Goal: Information Seeking & Learning: Check status

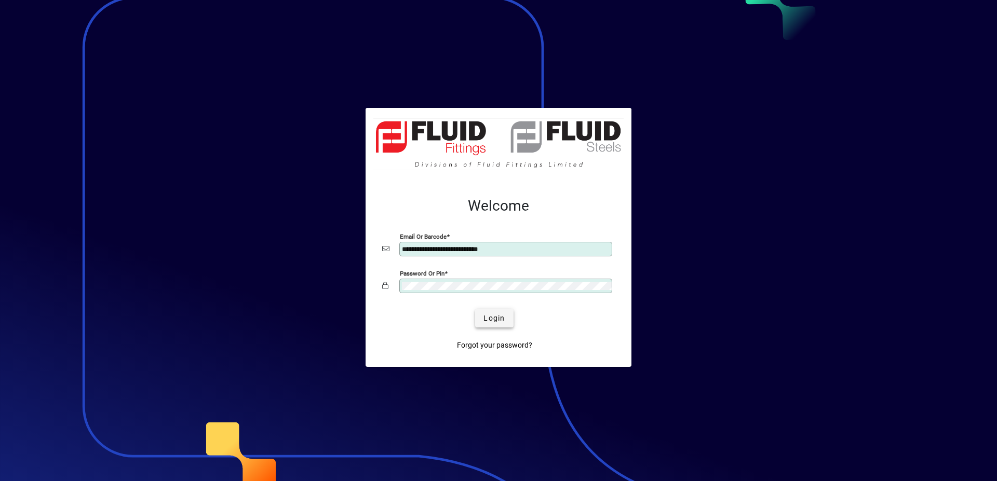
type input "**********"
click at [503, 317] on span "Login" at bounding box center [494, 318] width 21 height 11
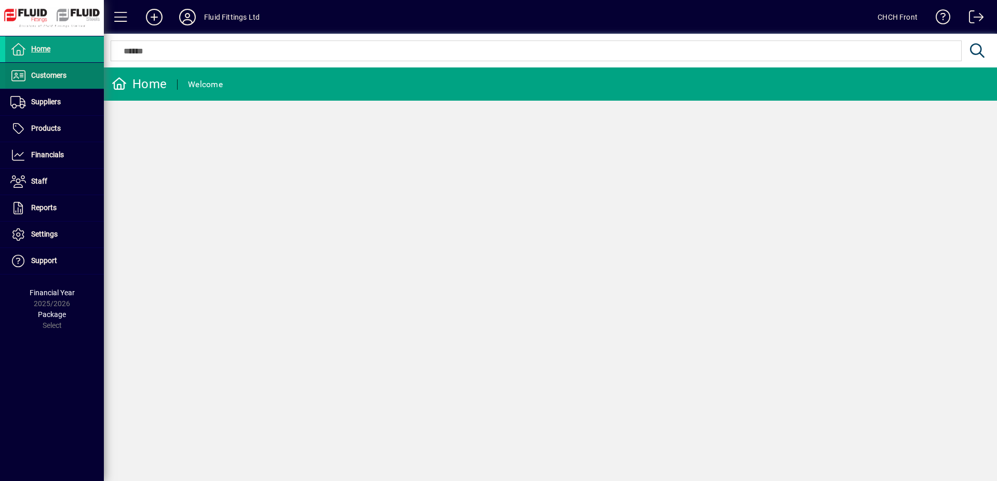
click at [77, 82] on span at bounding box center [54, 75] width 99 height 25
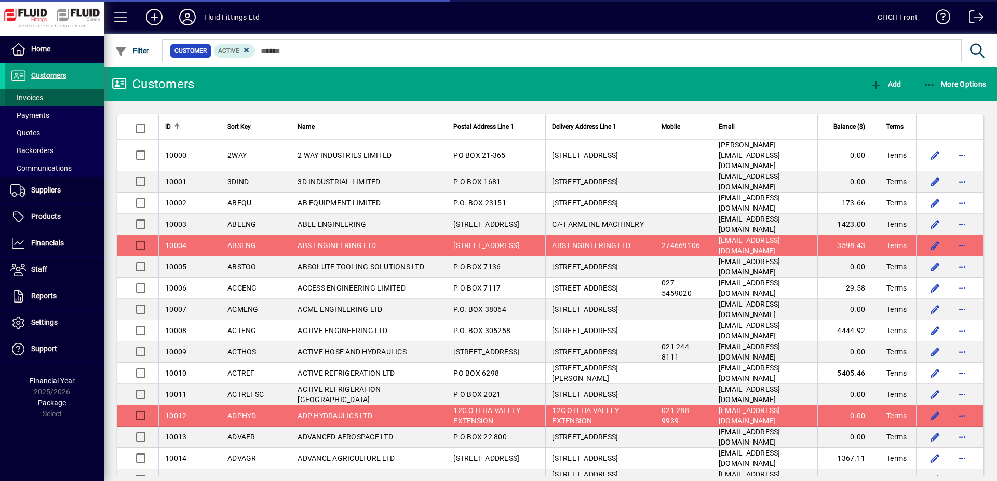
click at [56, 95] on span at bounding box center [54, 97] width 99 height 25
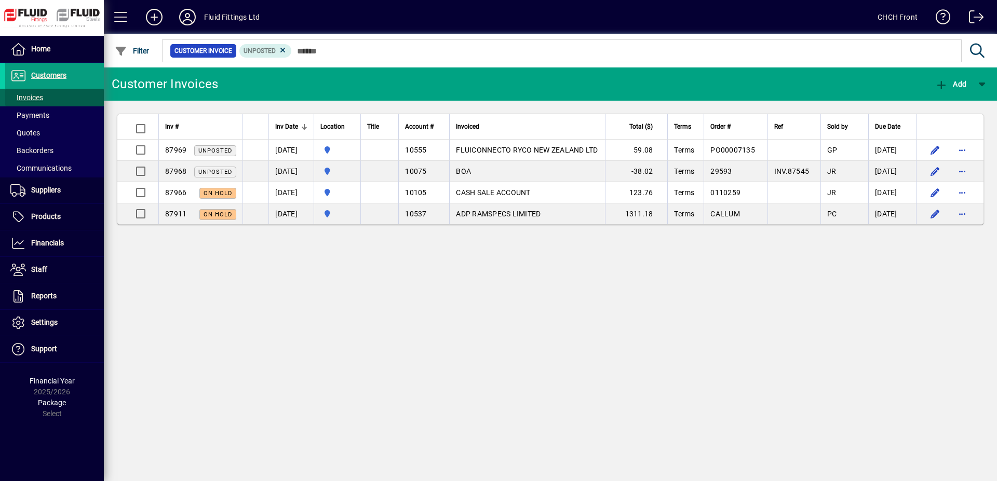
click at [57, 92] on span at bounding box center [54, 97] width 99 height 25
click at [373, 79] on mat-toolbar-row "Customer Invoices Add" at bounding box center [550, 84] width 893 height 33
click at [70, 45] on span at bounding box center [54, 49] width 99 height 25
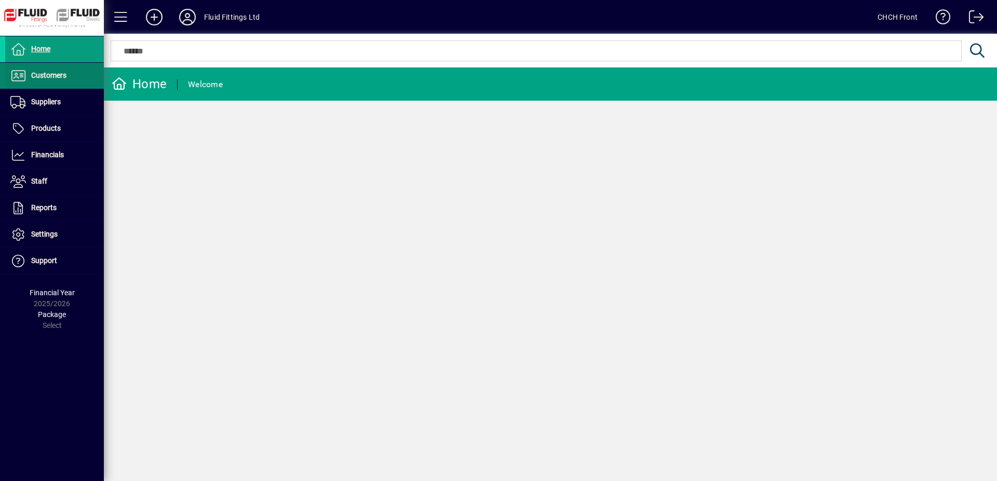
click at [53, 74] on span "Customers" at bounding box center [48, 75] width 35 height 8
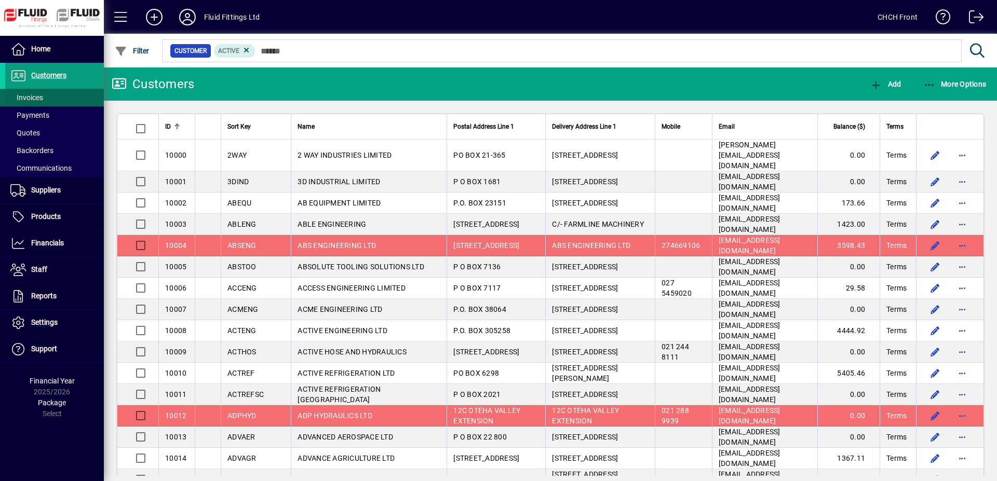
click at [39, 95] on span "Invoices" at bounding box center [26, 97] width 33 height 8
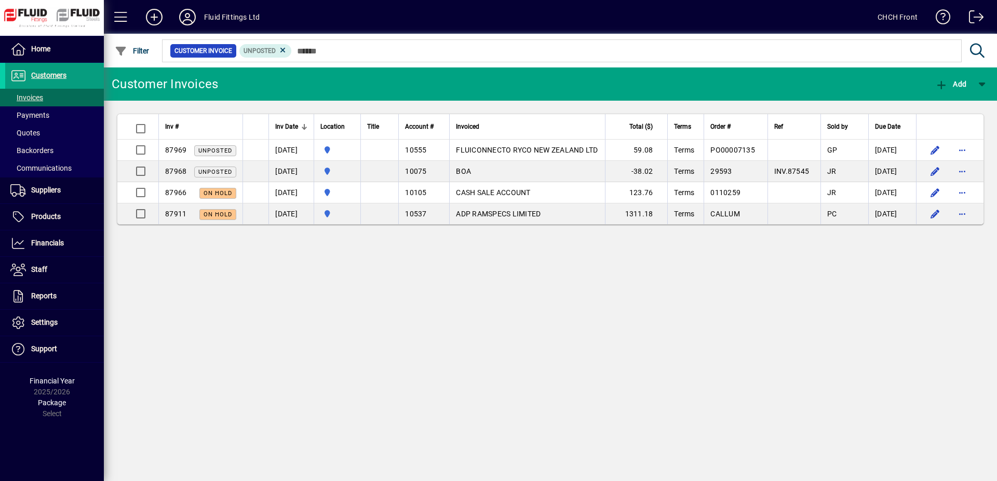
click at [262, 82] on mat-toolbar-row "Customer Invoices Add" at bounding box center [550, 84] width 893 height 33
click at [50, 213] on span "Products" at bounding box center [46, 216] width 30 height 8
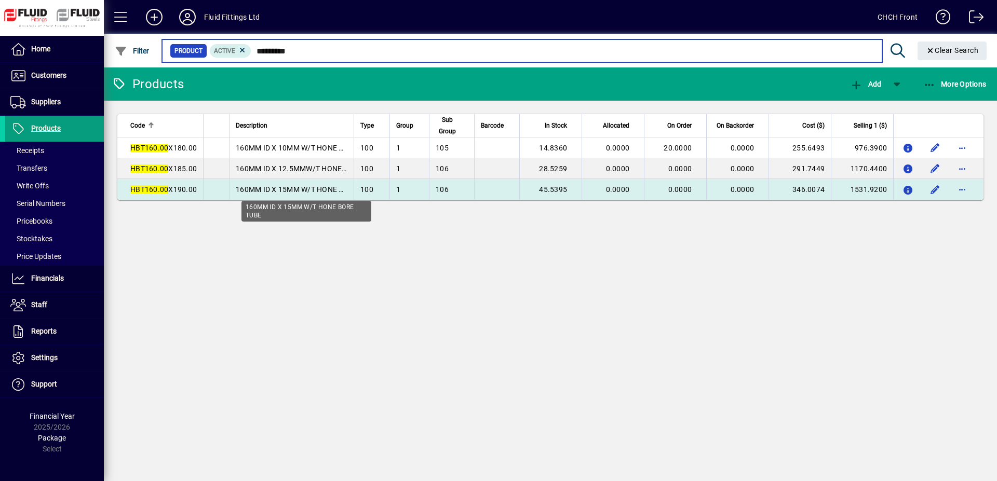
type input "*********"
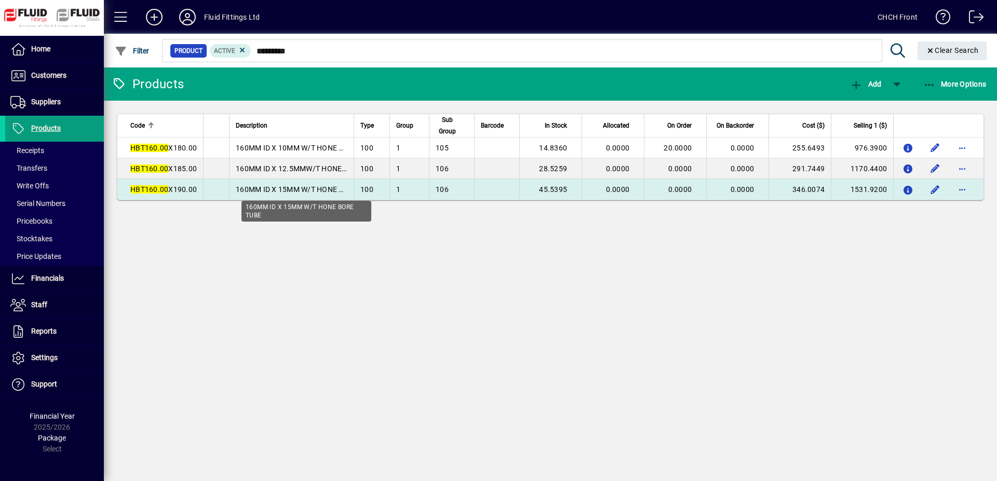
click at [292, 189] on span "160MM ID X 15MM W/T HONE BORE TUBE" at bounding box center [307, 189] width 142 height 8
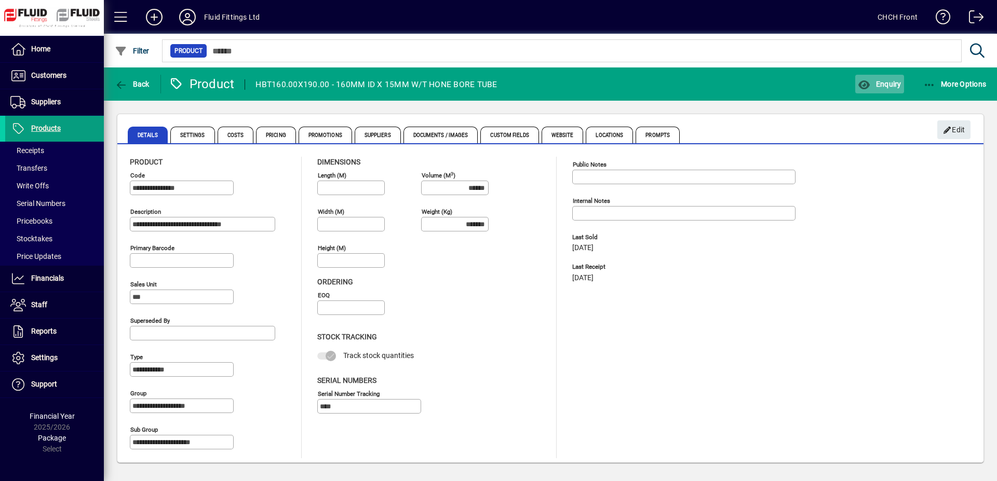
click at [870, 85] on span "Enquiry" at bounding box center [879, 84] width 43 height 8
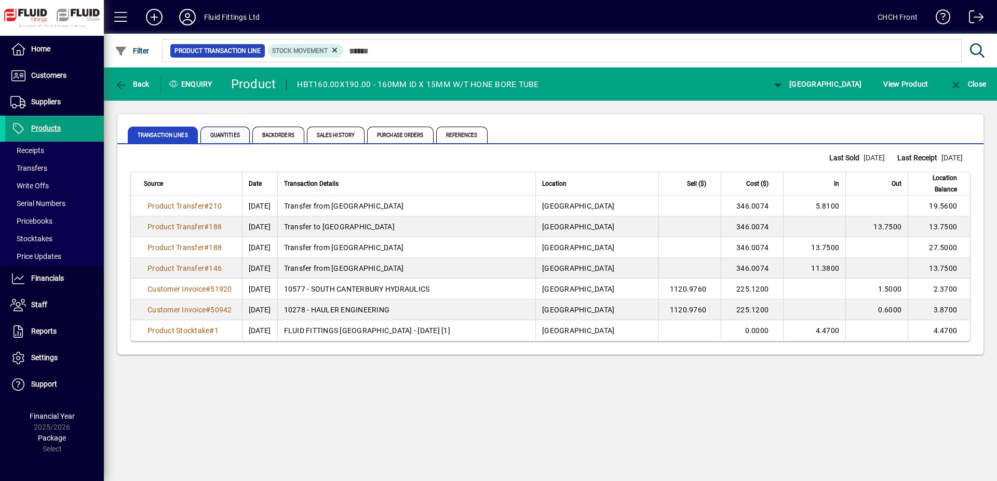
click at [242, 135] on span "Quantities" at bounding box center [224, 135] width 49 height 17
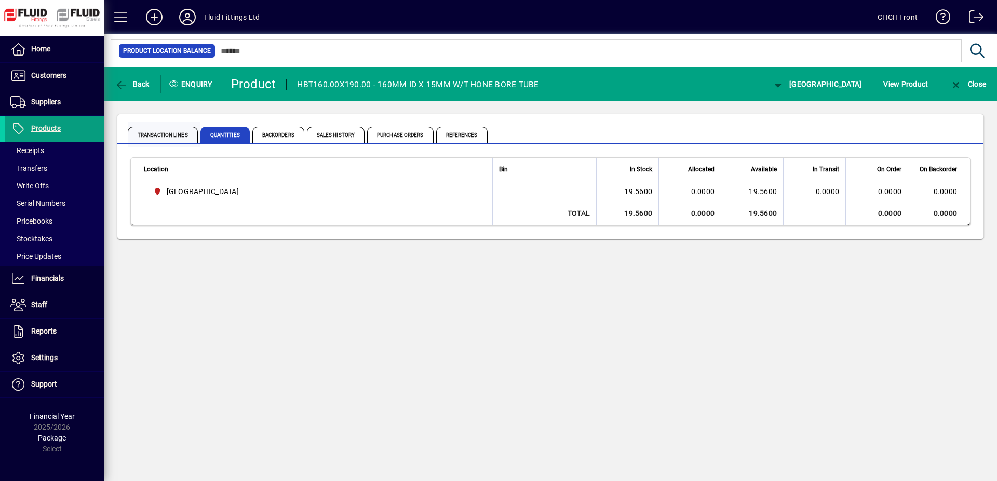
click at [177, 138] on span "Transaction Lines" at bounding box center [163, 135] width 70 height 17
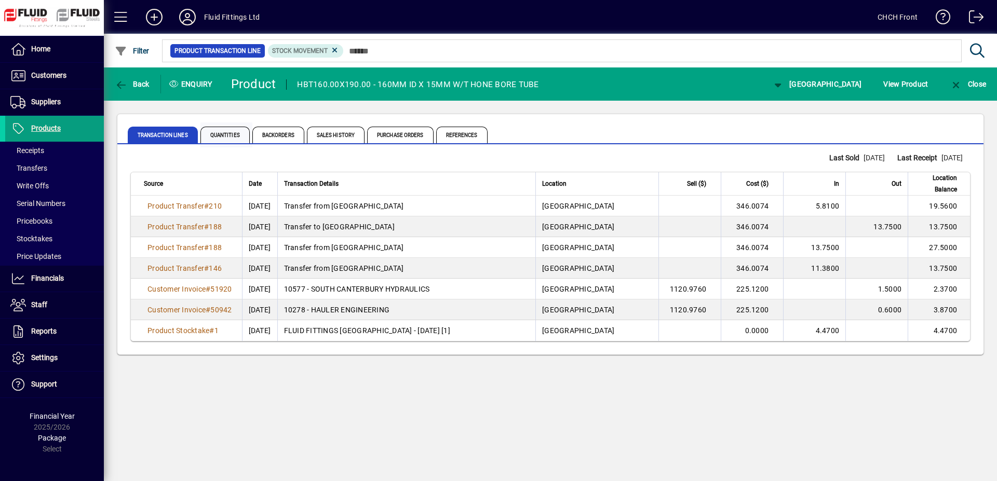
click at [225, 135] on span "Quantities" at bounding box center [224, 135] width 49 height 17
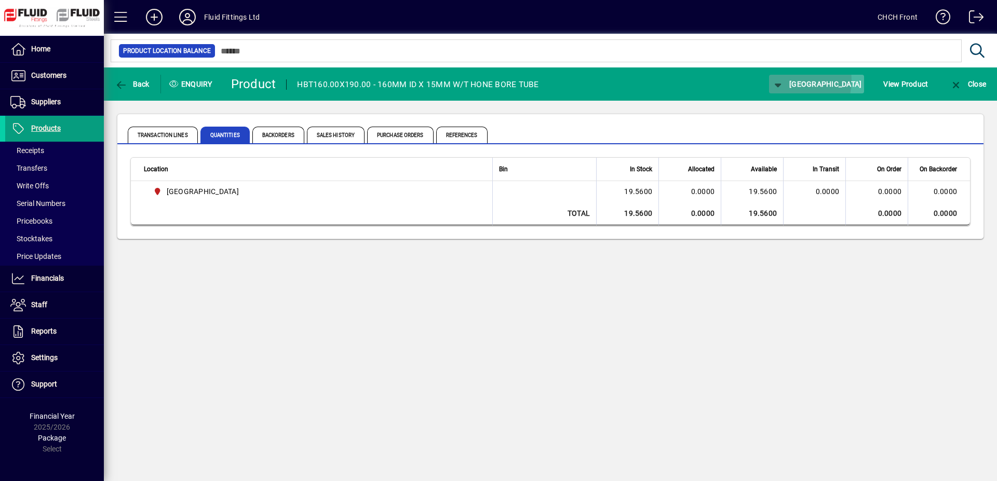
click at [785, 80] on icon "button" at bounding box center [778, 85] width 13 height 10
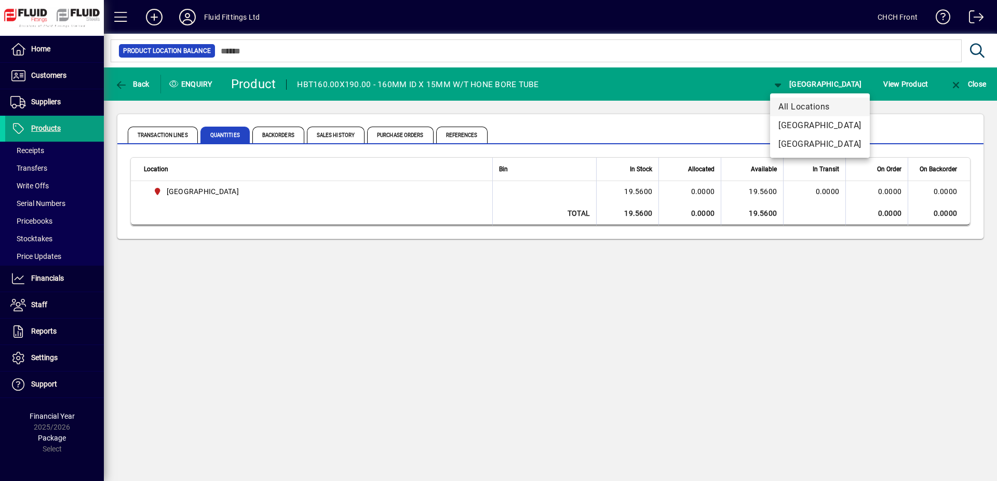
click at [793, 103] on span "All Locations" at bounding box center [820, 107] width 83 height 12
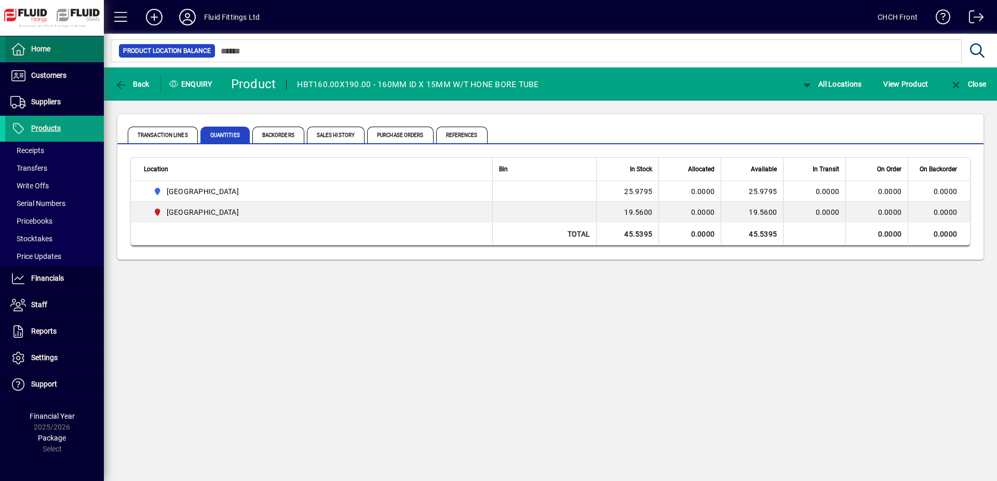
click at [76, 42] on span at bounding box center [54, 49] width 99 height 25
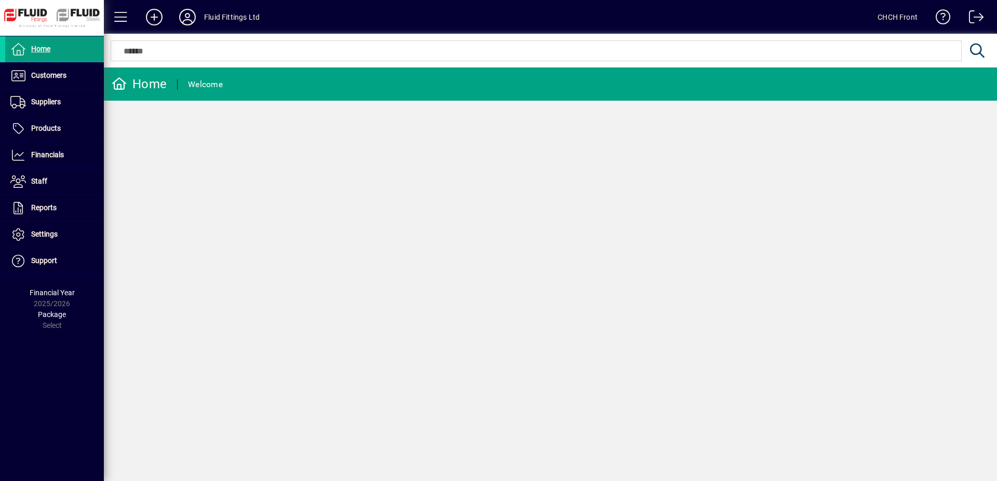
click at [314, 88] on mat-toolbar-row "Home Welcome" at bounding box center [550, 84] width 893 height 33
